Goal: Task Accomplishment & Management: Use online tool/utility

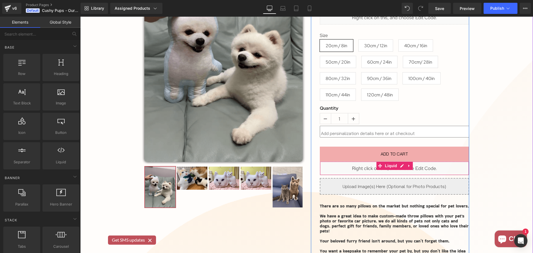
click at [400, 165] on icon at bounding box center [402, 166] width 4 height 4
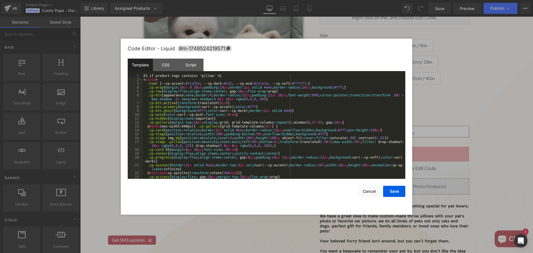
click at [223, 123] on div "{% if product.tags contains 'pillow' %} < style > :root { --cp-accent: #f1a7b4 …" at bounding box center [272, 130] width 260 height 113
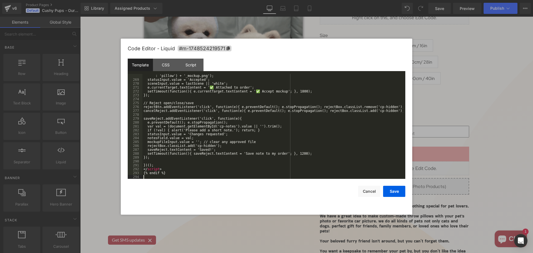
scroll to position [1060, 0]
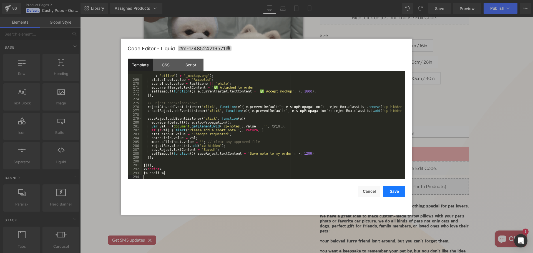
click at [399, 189] on button "Save" at bounding box center [394, 191] width 22 height 11
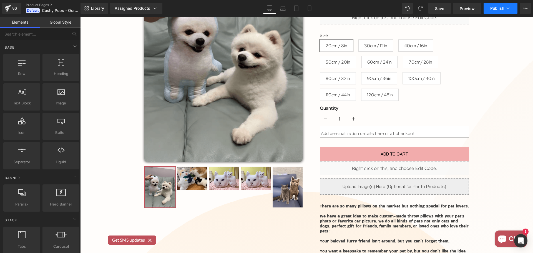
click at [494, 12] on button "Publish" at bounding box center [500, 8] width 34 height 11
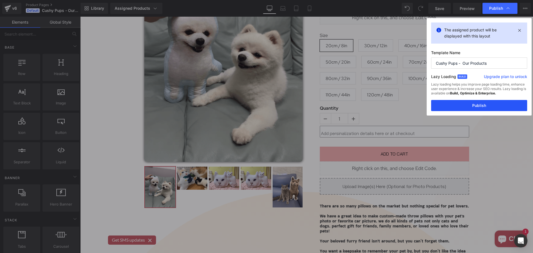
click at [489, 106] on button "Publish" at bounding box center [479, 105] width 96 height 11
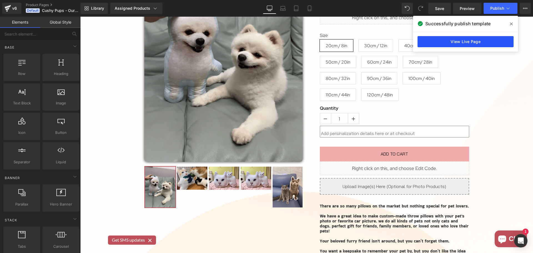
click at [484, 39] on link "View Live Page" at bounding box center [465, 41] width 96 height 11
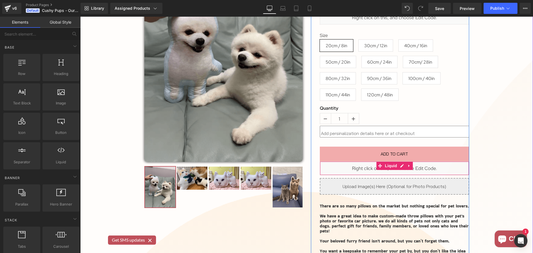
click at [399, 166] on div "Liquid" at bounding box center [394, 168] width 149 height 14
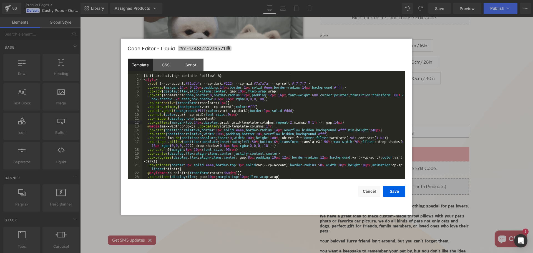
click at [268, 124] on div "{% if product.tags contains 'pillow' %} < style > :root { --cp-accent: #f1a7b4 …" at bounding box center [272, 130] width 260 height 113
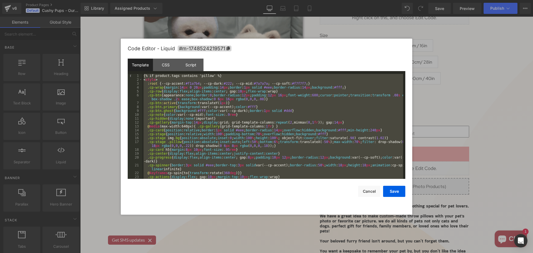
scroll to position [1068, 0]
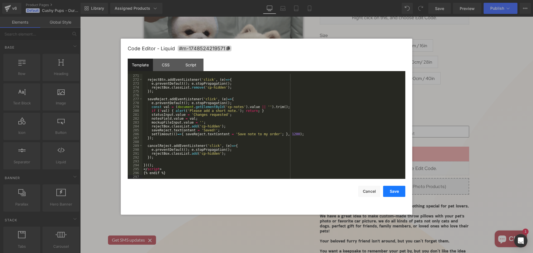
click at [399, 187] on button "Save" at bounding box center [394, 191] width 22 height 11
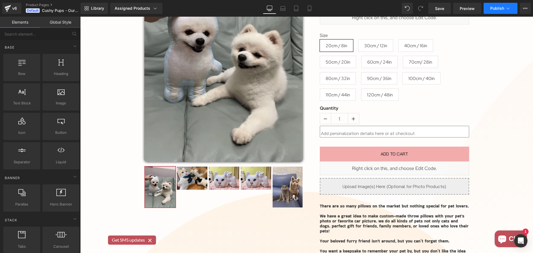
click at [493, 7] on span "Publish" at bounding box center [497, 8] width 14 height 4
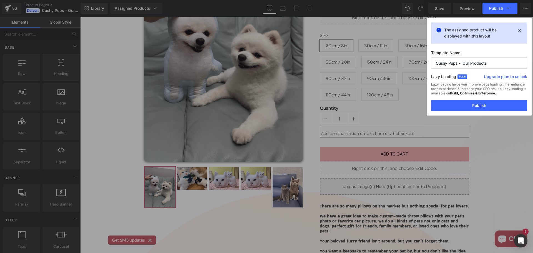
click at [491, 99] on div "Lazy loading helps you improve page loading time, enhance user experience & inc…" at bounding box center [479, 91] width 96 height 18
click at [493, 103] on button "Publish" at bounding box center [479, 105] width 96 height 11
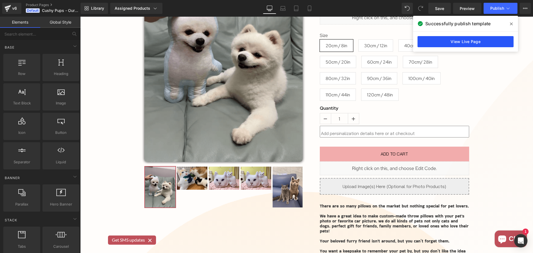
click at [479, 43] on link "View Live Page" at bounding box center [465, 41] width 96 height 11
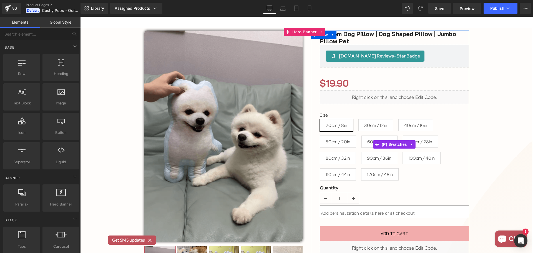
scroll to position [194, 0]
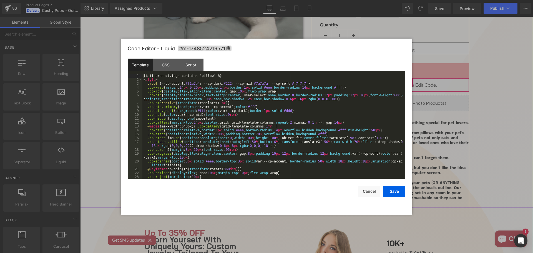
click at [399, 82] on div "Liquid" at bounding box center [394, 85] width 149 height 14
click at [280, 110] on div "{% if product.tags contains 'pillow' %} < style > :root { --cp-accent: #f1a7b4 …" at bounding box center [272, 130] width 260 height 113
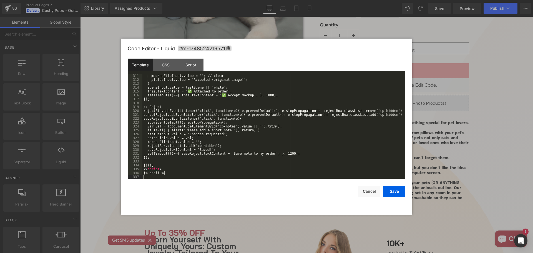
scroll to position [1227, 0]
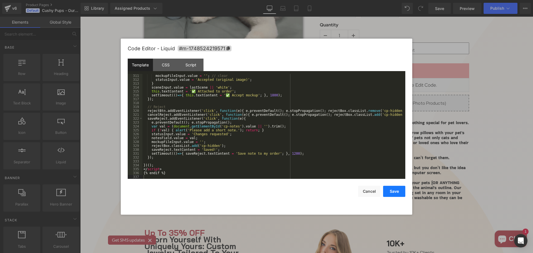
click at [389, 191] on button "Save" at bounding box center [394, 191] width 22 height 11
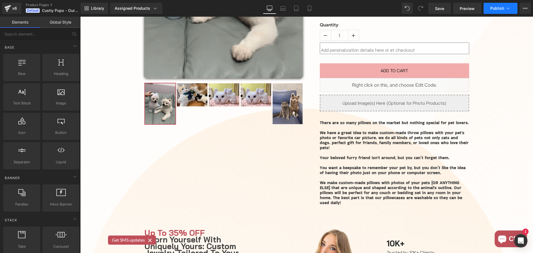
click at [496, 10] on button "Publish" at bounding box center [500, 8] width 34 height 11
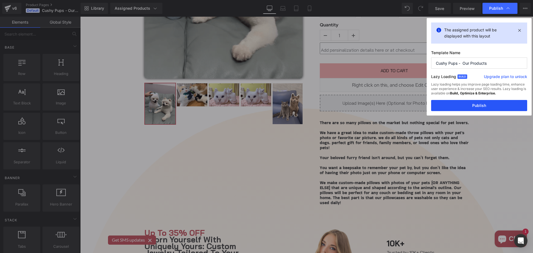
click at [480, 109] on button "Publish" at bounding box center [479, 105] width 96 height 11
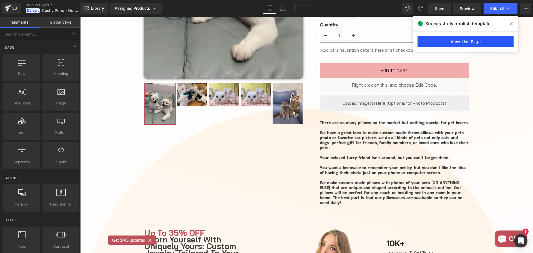
click at [480, 38] on link "View Live Page" at bounding box center [465, 41] width 96 height 11
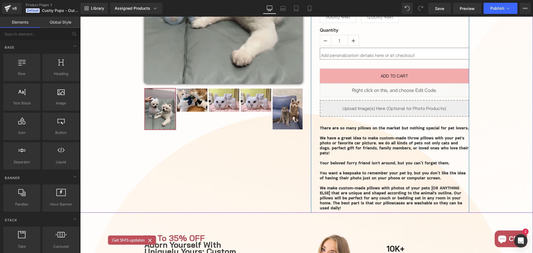
scroll to position [111, 0]
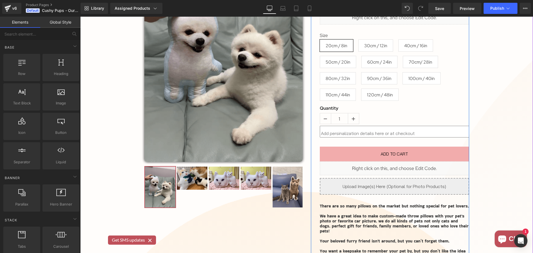
click at [398, 165] on div "Liquid" at bounding box center [394, 168] width 149 height 14
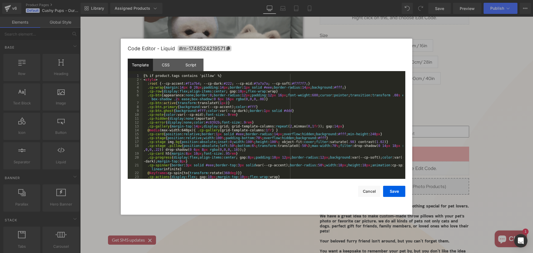
click at [291, 129] on div "{% if product.tags contains 'pillow' %} < style > :root { --cp-accent: #f1a7b4 …" at bounding box center [272, 130] width 260 height 113
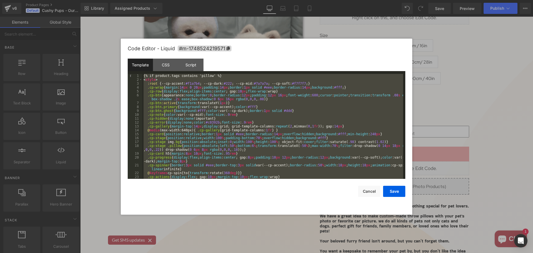
scroll to position [1204, 0]
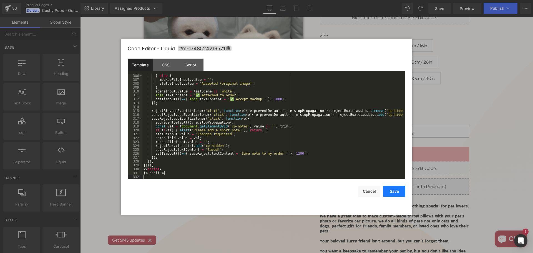
click at [404, 193] on button "Save" at bounding box center [394, 191] width 22 height 11
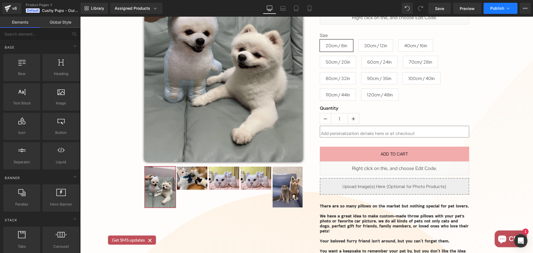
click at [496, 13] on button "Publish" at bounding box center [500, 8] width 34 height 11
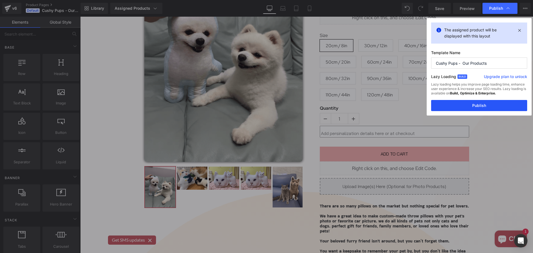
click at [485, 105] on button "Publish" at bounding box center [479, 105] width 96 height 11
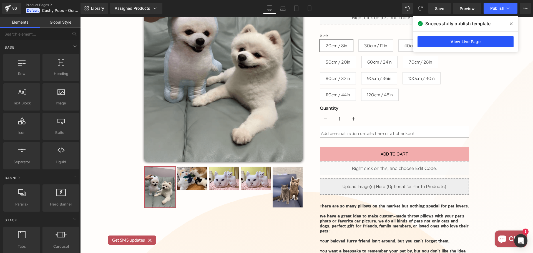
click at [481, 41] on link "View Live Page" at bounding box center [465, 41] width 96 height 11
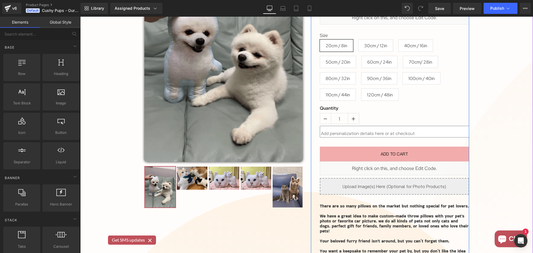
click at [399, 166] on icon at bounding box center [400, 165] width 3 height 3
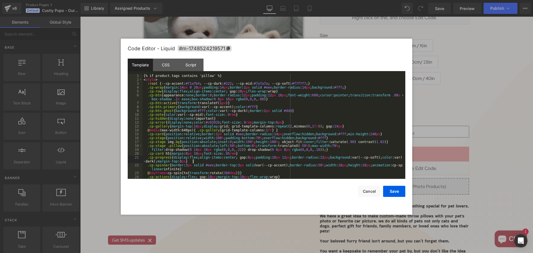
click at [256, 163] on div "{% if product.tags contains 'pillow' %} < style > :root { --cp-accent: #f1a7b4 …" at bounding box center [272, 130] width 260 height 113
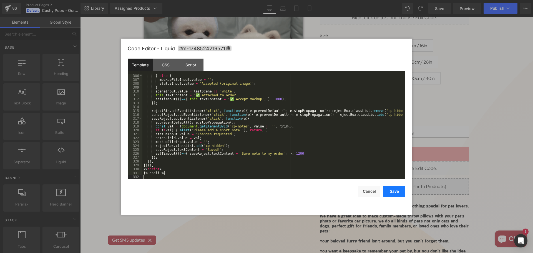
click at [401, 191] on button "Save" at bounding box center [394, 191] width 22 height 11
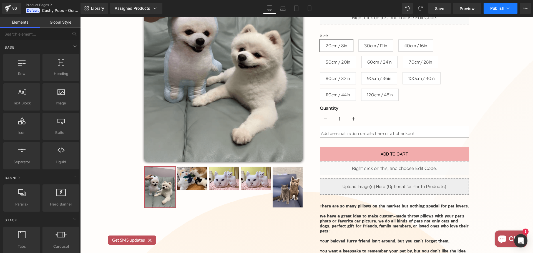
click at [496, 6] on span "Publish" at bounding box center [497, 8] width 14 height 4
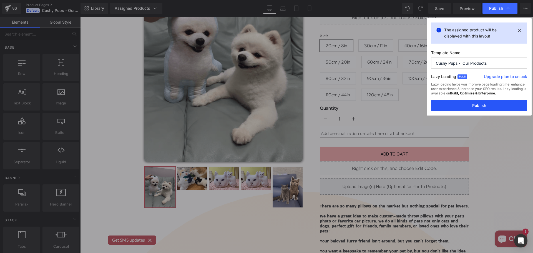
click at [490, 108] on button "Publish" at bounding box center [479, 105] width 96 height 11
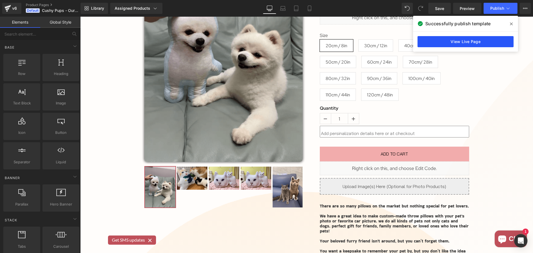
click at [472, 44] on link "View Live Page" at bounding box center [465, 41] width 96 height 11
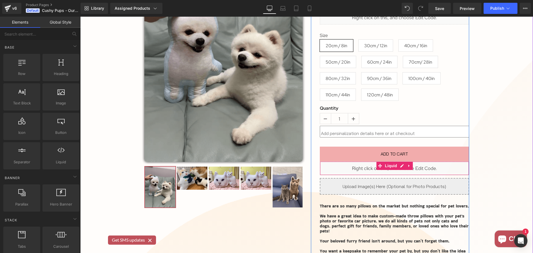
click at [400, 166] on div "Liquid" at bounding box center [394, 168] width 149 height 14
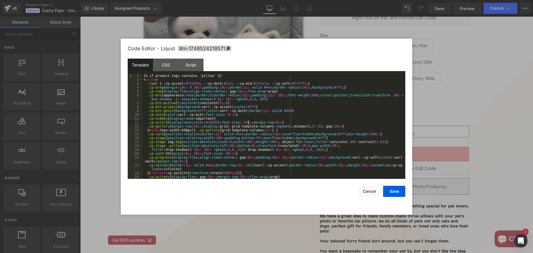
click at [248, 124] on div "{% if product.tags contains 'pillow' %} < style > :root { --cp-accent: #f1a7b4 …" at bounding box center [272, 130] width 260 height 113
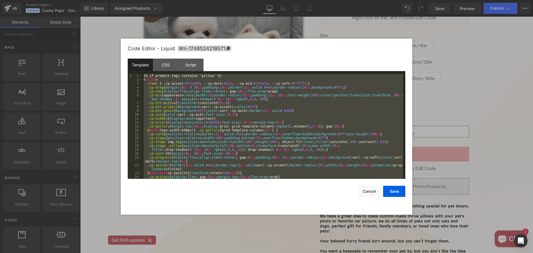
scroll to position [315, 0]
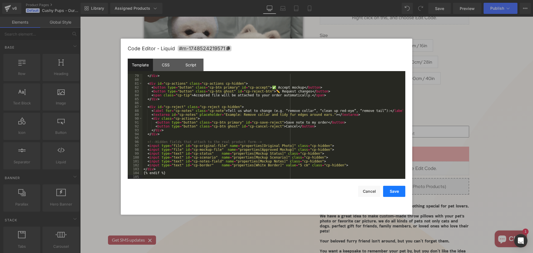
click at [395, 195] on button "Save" at bounding box center [394, 191] width 22 height 11
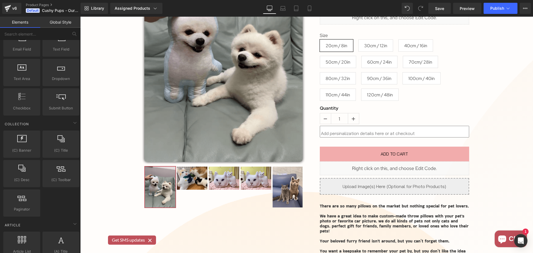
scroll to position [846, 0]
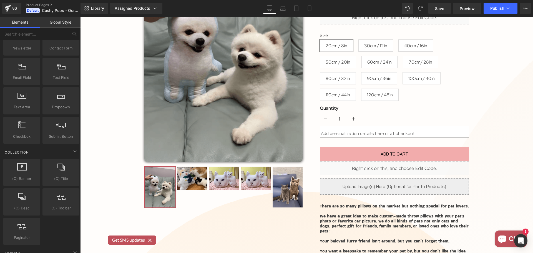
click at [67, 22] on link "Global Style" at bounding box center [60, 22] width 40 height 11
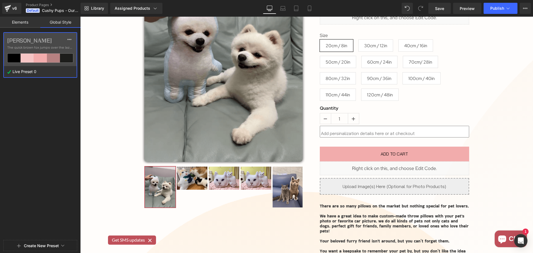
click at [27, 19] on link "Elements" at bounding box center [20, 22] width 40 height 11
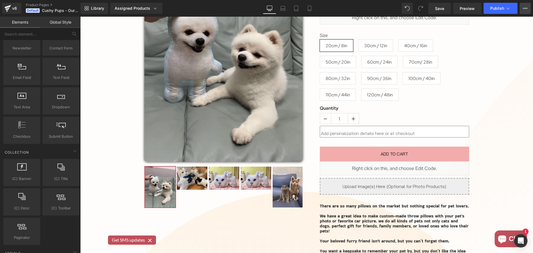
click at [525, 4] on button "Upgrade Plan View Live Page View with current Template Save Template to Library…" at bounding box center [524, 8] width 11 height 11
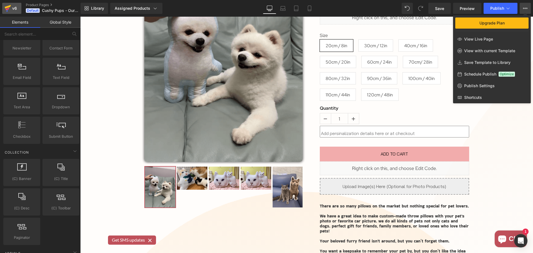
click at [8, 6] on icon at bounding box center [8, 7] width 6 height 4
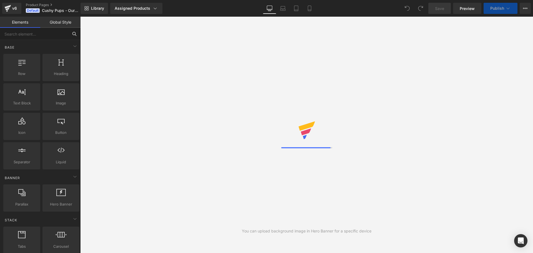
click at [56, 35] on input "text" at bounding box center [34, 34] width 68 height 12
click at [71, 33] on button at bounding box center [74, 34] width 12 height 12
click at [52, 34] on input "text" at bounding box center [34, 34] width 68 height 12
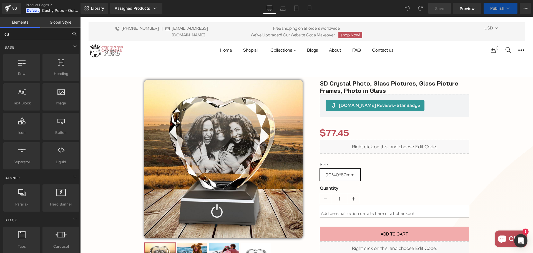
click at [51, 34] on input "cu" at bounding box center [34, 34] width 68 height 12
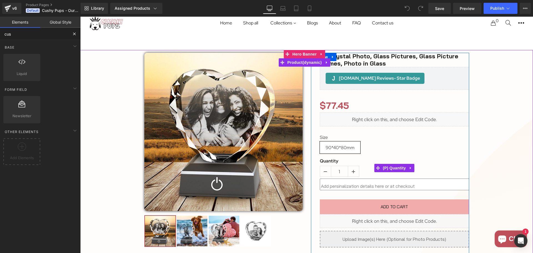
scroll to position [55, 0]
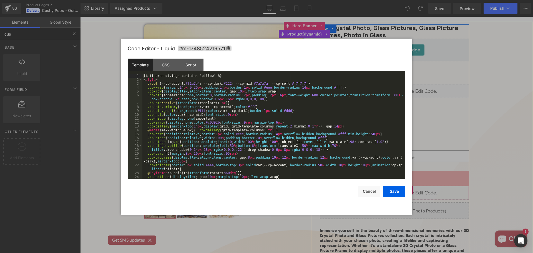
click at [399, 191] on div "Liquid" at bounding box center [394, 193] width 149 height 14
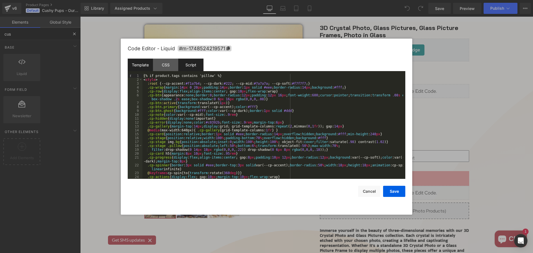
type input "cus"
click at [194, 65] on div "Script" at bounding box center [190, 65] width 25 height 12
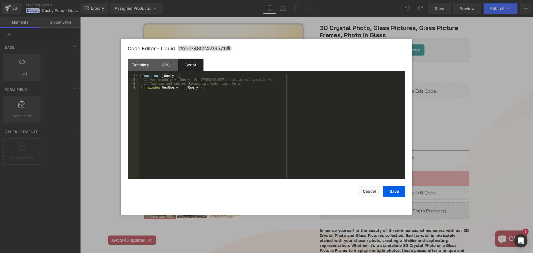
click at [187, 103] on div "( function ( jQuery ) { // var $module = jQuery('#m-1748524219571').children('.…" at bounding box center [272, 130] width 266 height 113
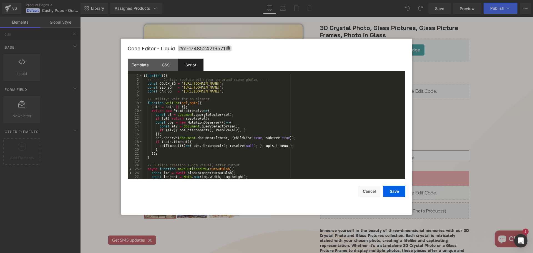
scroll to position [0, 0]
click at [138, 61] on div "Template" at bounding box center [140, 65] width 25 height 12
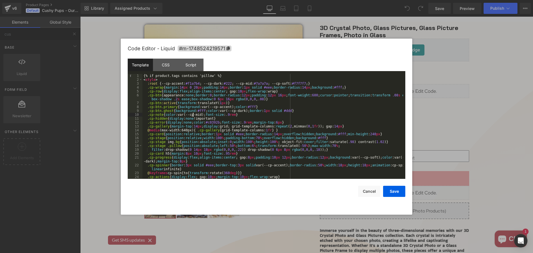
click at [193, 115] on div "{% if product.tags contains 'pillow' %} < style > :root { --cp-accent: #f1a7b4 …" at bounding box center [272, 130] width 260 height 113
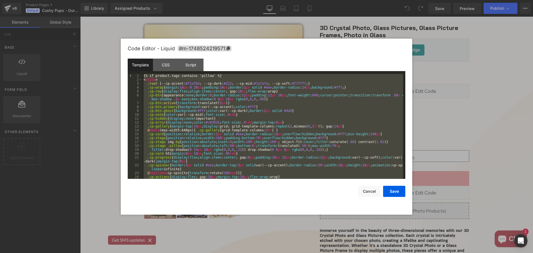
scroll to position [315, 0]
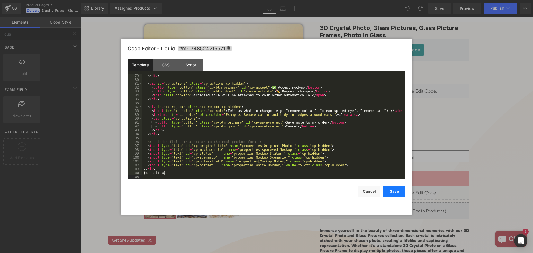
click at [395, 192] on button "Save" at bounding box center [394, 191] width 22 height 11
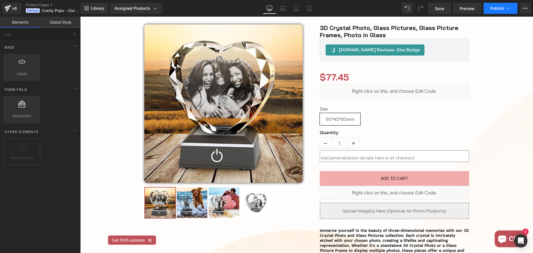
click at [499, 3] on button "Publish" at bounding box center [500, 8] width 34 height 11
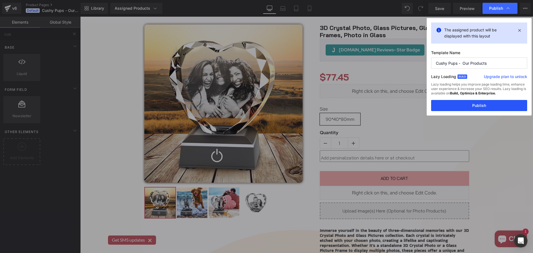
click at [488, 104] on button "Publish" at bounding box center [479, 105] width 96 height 11
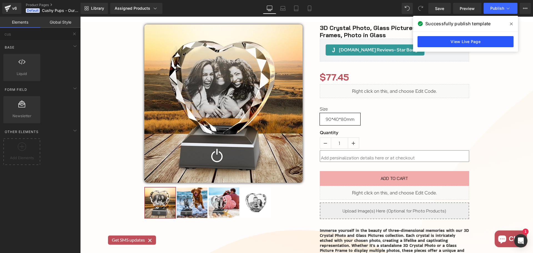
click at [489, 42] on link "View Live Page" at bounding box center [465, 41] width 96 height 11
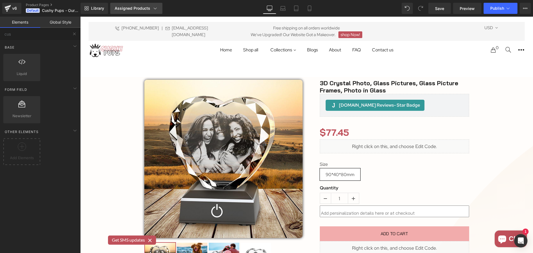
scroll to position [0, 0]
click at [140, 9] on div "Assigned Products" at bounding box center [136, 9] width 43 height 6
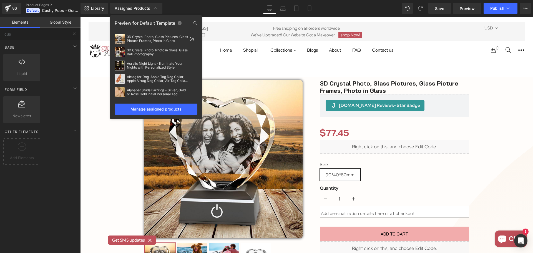
click at [146, 19] on div "Preview for Default Template" at bounding box center [156, 23] width 92 height 9
click at [175, 23] on div "Preview for Default Template" at bounding box center [156, 23] width 92 height 9
click at [192, 22] on icon at bounding box center [195, 23] width 9 height 9
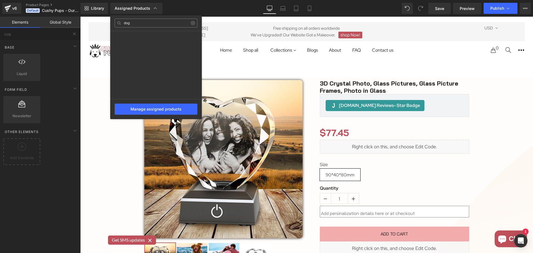
click at [145, 21] on input "dog" at bounding box center [156, 23] width 83 height 9
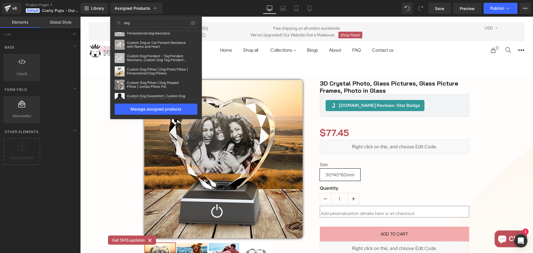
scroll to position [83, 0]
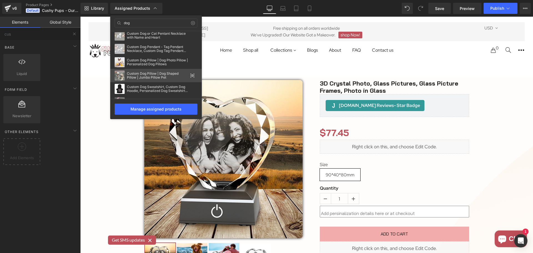
type input "dog"
click at [143, 74] on div "Custom Dog Pillow | Dog Shaped Pillow | Jumbo Pillow Pet" at bounding box center [157, 76] width 61 height 8
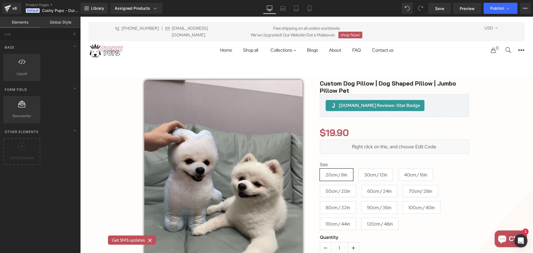
scroll to position [0, 0]
click at [497, 7] on span "Publish" at bounding box center [497, 8] width 14 height 4
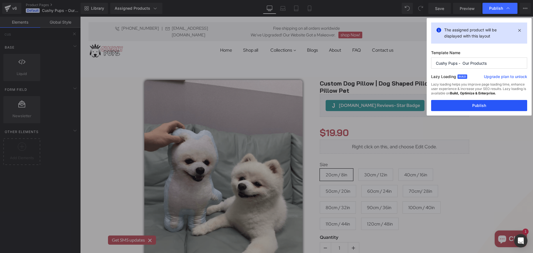
click at [484, 108] on button "Publish" at bounding box center [479, 105] width 96 height 11
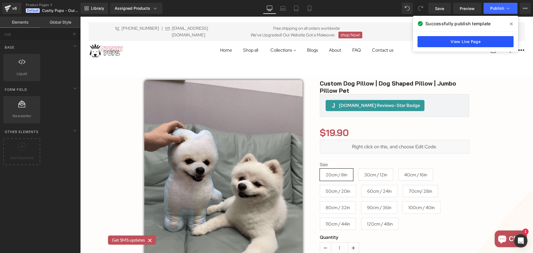
click at [471, 39] on link "View Live Page" at bounding box center [465, 41] width 96 height 11
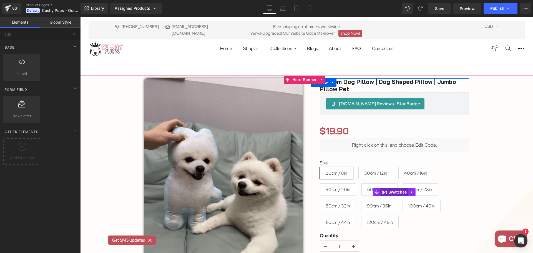
scroll to position [111, 0]
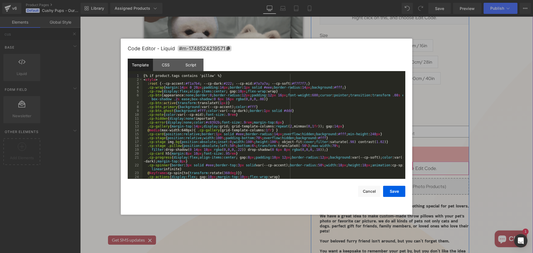
click at [401, 166] on icon at bounding box center [402, 166] width 4 height 4
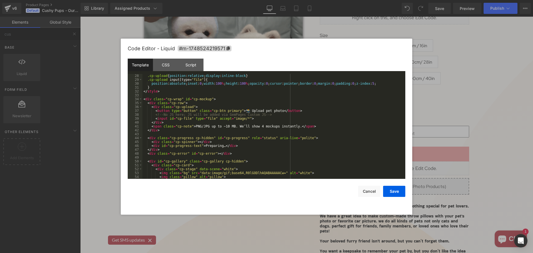
scroll to position [100, 0]
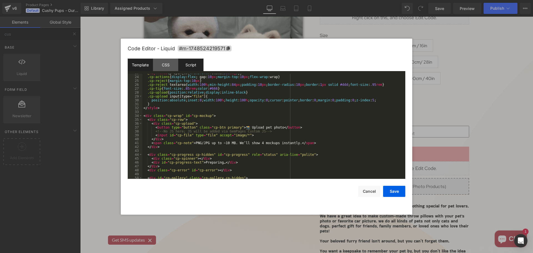
click at [196, 63] on div "Script" at bounding box center [190, 65] width 25 height 12
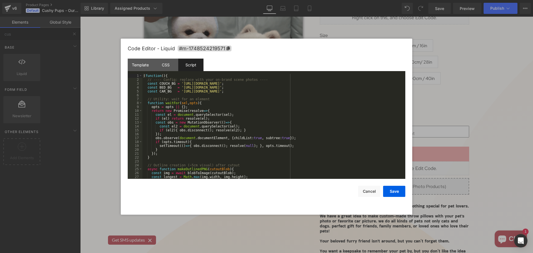
click at [197, 94] on div "( function ( ) { // ---- Config: replace with your on-brand scene photos ---- c…" at bounding box center [272, 130] width 260 height 113
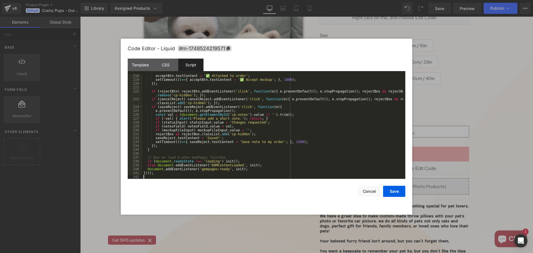
scroll to position [850, 0]
click at [392, 189] on button "Save" at bounding box center [394, 191] width 22 height 11
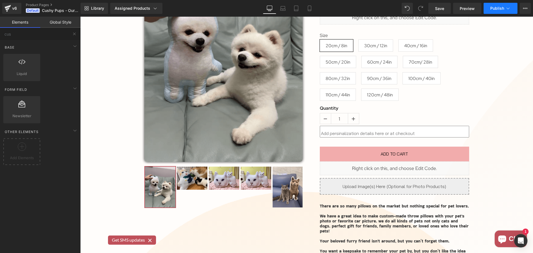
click at [501, 12] on button "Publish" at bounding box center [500, 8] width 34 height 11
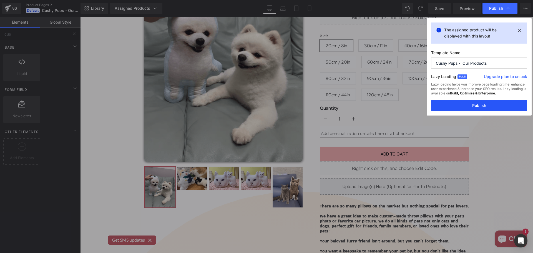
click at [485, 106] on button "Publish" at bounding box center [479, 105] width 96 height 11
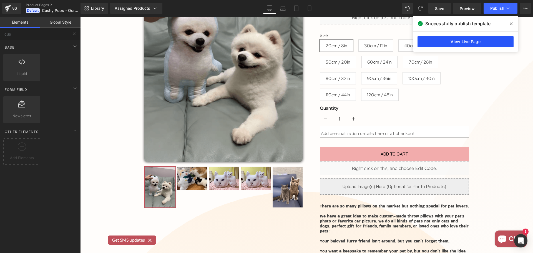
click at [477, 42] on link "View Live Page" at bounding box center [465, 41] width 96 height 11
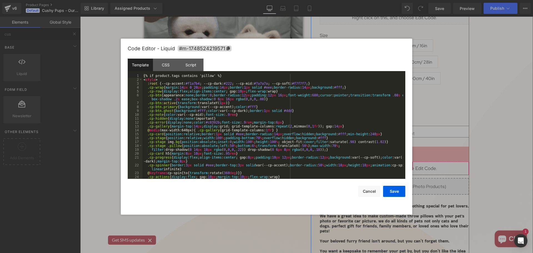
click at [401, 165] on icon at bounding box center [401, 165] width 3 height 3
click at [197, 62] on div "Script" at bounding box center [190, 65] width 25 height 12
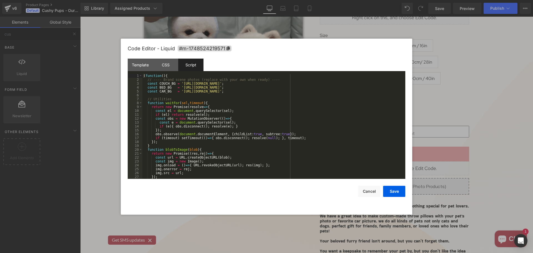
click at [183, 110] on div "( function ( ) { // ---- Brand scene photos (replace with your own when ready) …" at bounding box center [272, 130] width 260 height 113
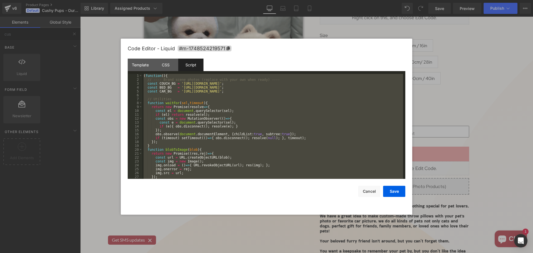
scroll to position [796, 0]
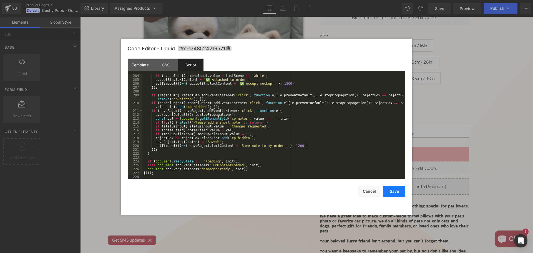
click at [397, 194] on button "Save" at bounding box center [394, 191] width 22 height 11
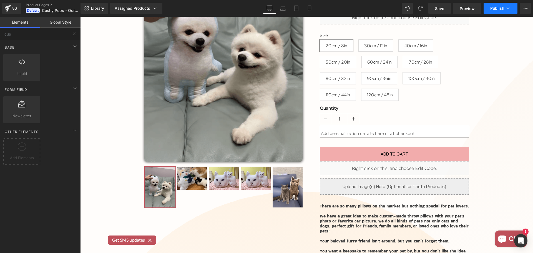
click at [494, 8] on span "Publish" at bounding box center [497, 8] width 14 height 4
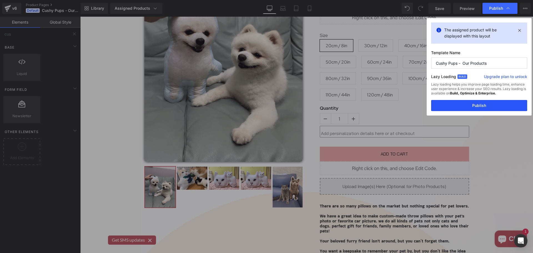
click at [483, 106] on button "Publish" at bounding box center [479, 105] width 96 height 11
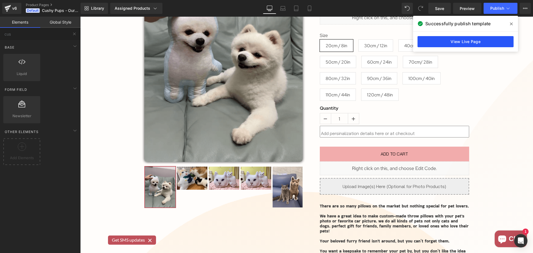
click at [467, 44] on link "View Live Page" at bounding box center [465, 41] width 96 height 11
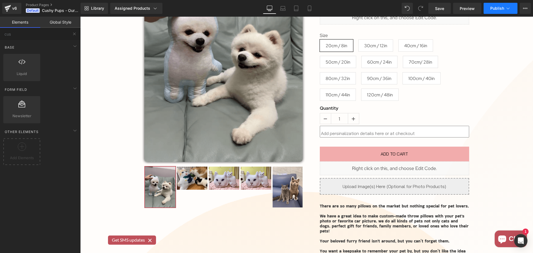
click at [500, 12] on button "Publish" at bounding box center [500, 8] width 34 height 11
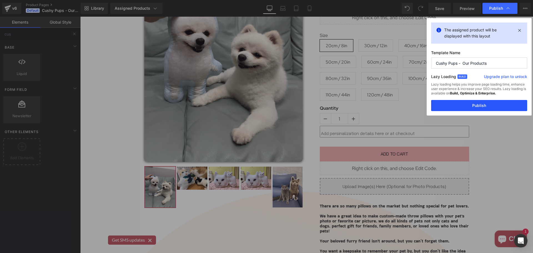
click at [480, 101] on button "Publish" at bounding box center [479, 105] width 96 height 11
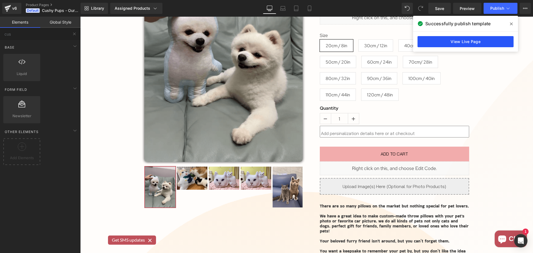
click at [467, 42] on link "View Live Page" at bounding box center [465, 41] width 96 height 11
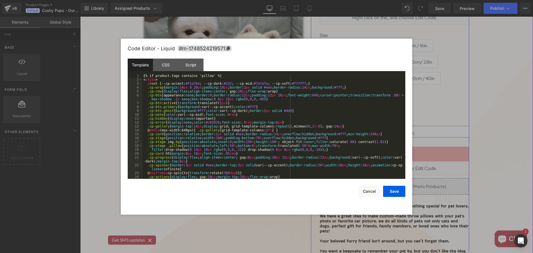
drag, startPoint x: 400, startPoint y: 166, endPoint x: 480, endPoint y: 182, distance: 81.6
click at [400, 166] on div "Liquid" at bounding box center [394, 168] width 149 height 14
click at [188, 62] on div "Script" at bounding box center [190, 65] width 25 height 12
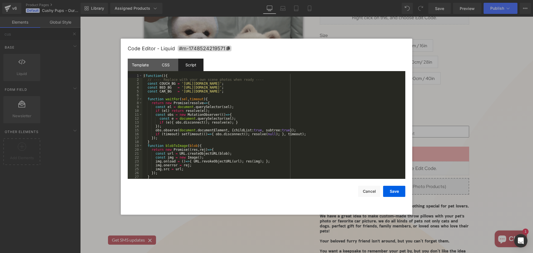
click at [209, 123] on div "( function ( ) { // ---- Replace with your own scene photos when ready ---- con…" at bounding box center [272, 130] width 260 height 113
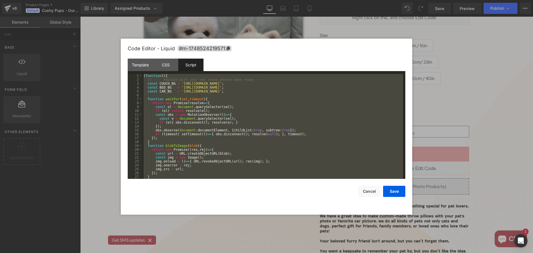
scroll to position [749, 0]
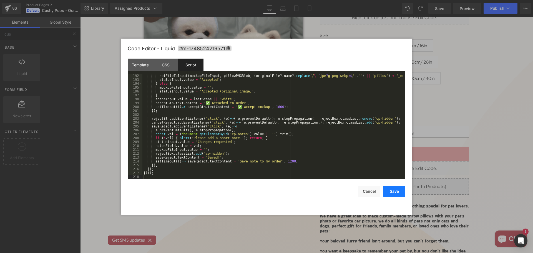
click at [400, 192] on button "Save" at bounding box center [394, 191] width 22 height 11
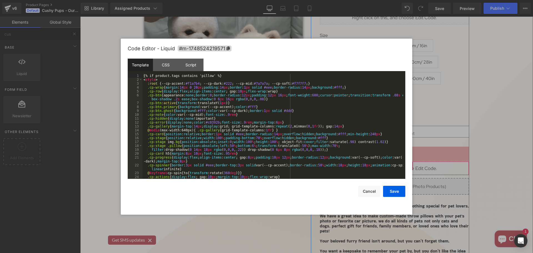
click at [401, 165] on div "Liquid" at bounding box center [394, 168] width 149 height 14
click at [190, 63] on div "Script" at bounding box center [190, 65] width 25 height 12
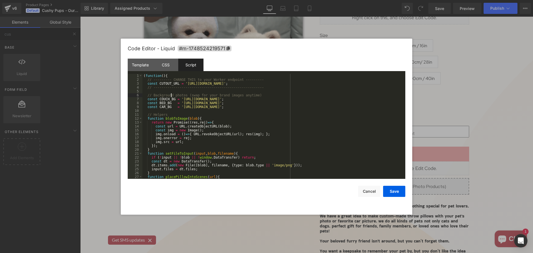
click at [171, 93] on div "( function ( ) { // --------- CHANGE THIS to your Worker endpoint --------- con…" at bounding box center [272, 130] width 260 height 113
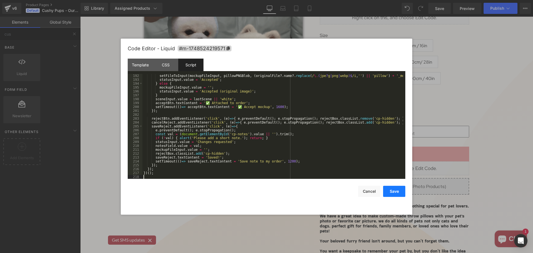
click at [397, 189] on button "Save" at bounding box center [394, 191] width 22 height 11
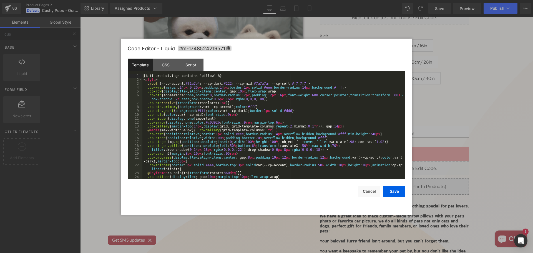
drag, startPoint x: 401, startPoint y: 167, endPoint x: 431, endPoint y: 169, distance: 30.0
click at [401, 167] on div "Liquid" at bounding box center [394, 168] width 149 height 14
click at [172, 89] on div "{% if product.tags contains 'pillow' %} < style > :root { --cp-accent: #f1a7b4 …" at bounding box center [272, 130] width 260 height 113
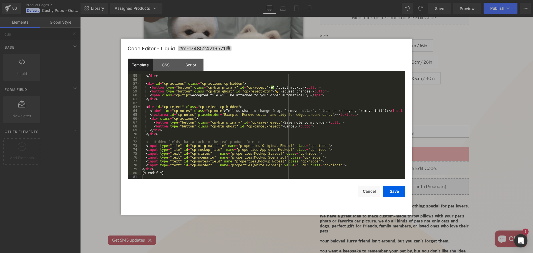
scroll to position [225, 0]
click at [397, 192] on button "Save" at bounding box center [394, 191] width 22 height 11
